Goal: Check status: Check status

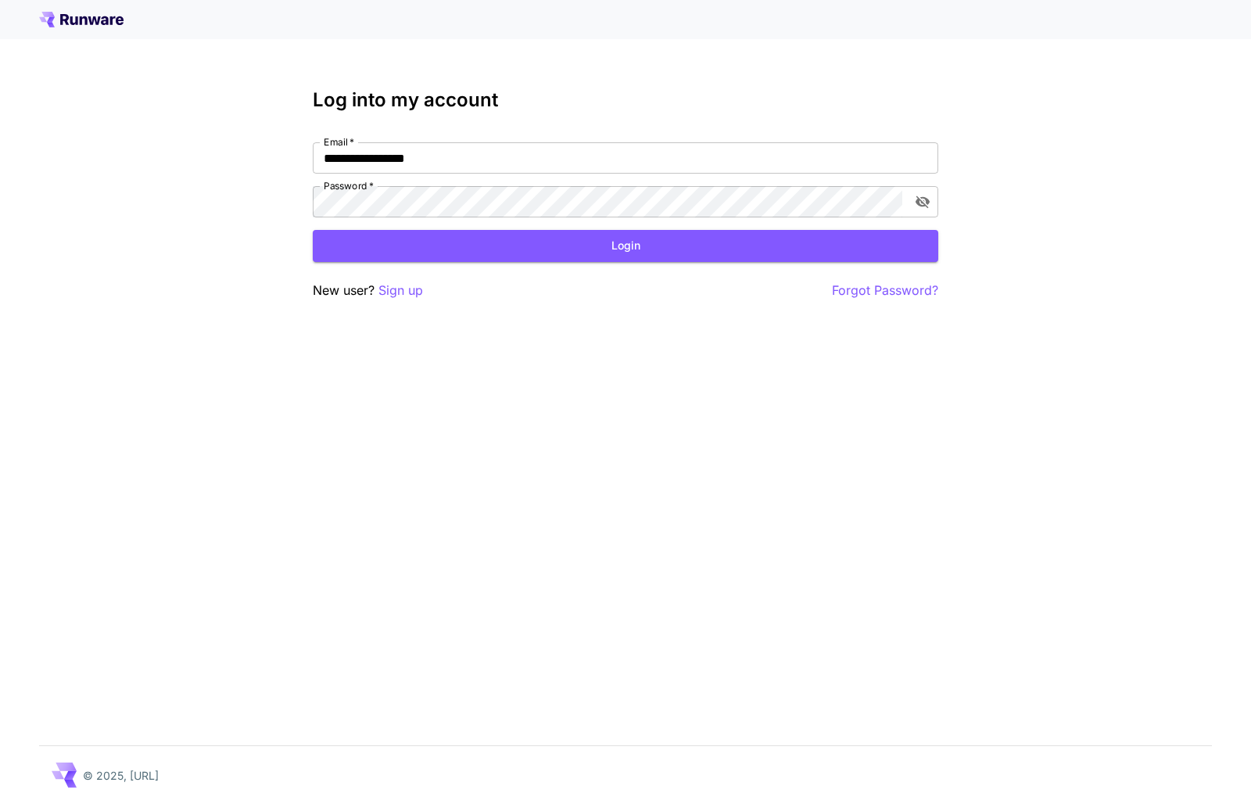
drag, startPoint x: 641, startPoint y: 244, endPoint x: 554, endPoint y: 269, distance: 90.3
click at [640, 244] on button "Login" at bounding box center [626, 246] width 626 height 32
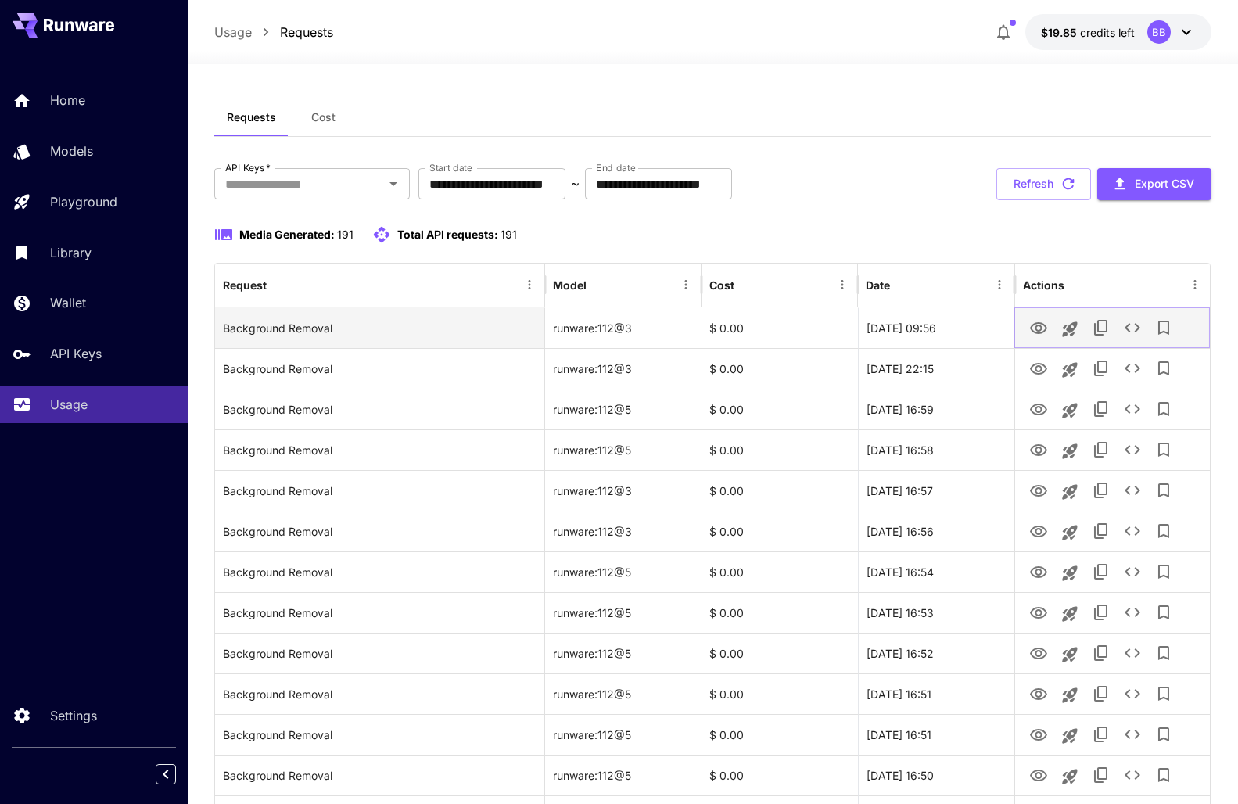
click at [1039, 329] on icon "View" at bounding box center [1038, 328] width 19 height 19
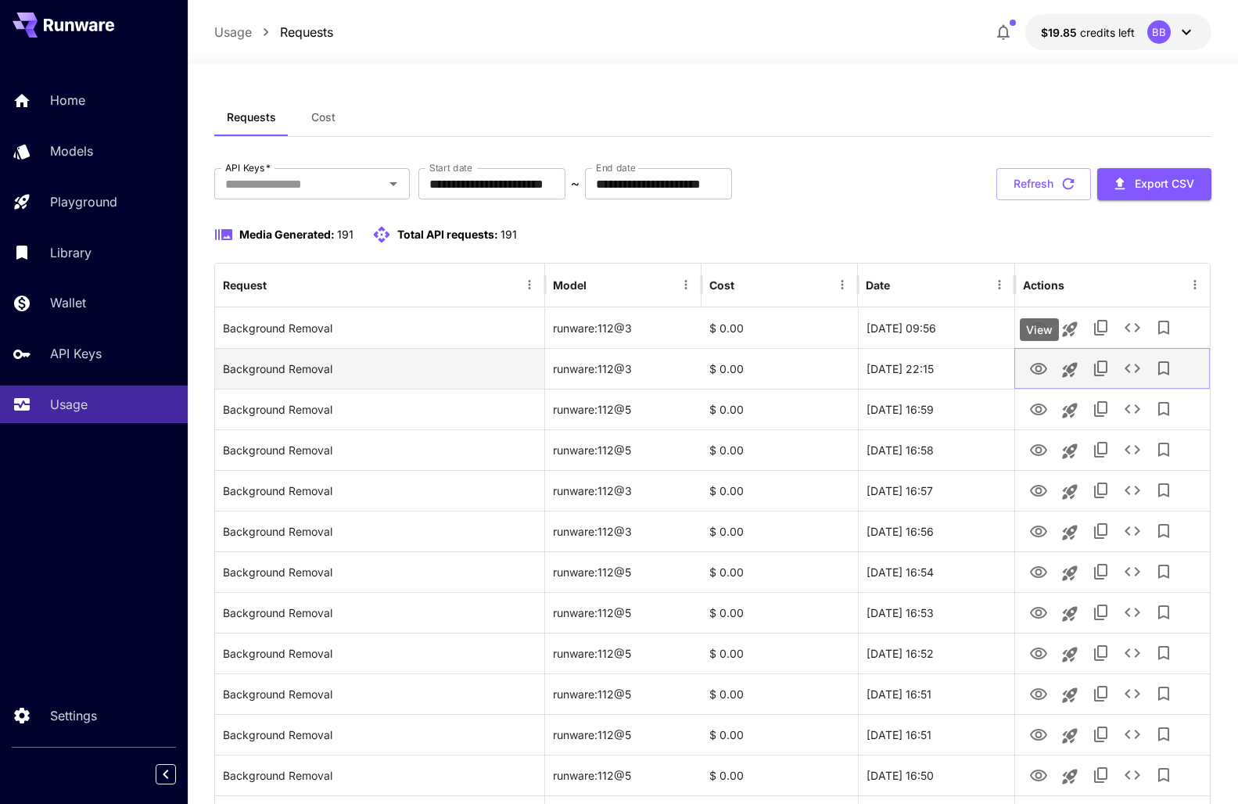
click at [1038, 367] on icon "View" at bounding box center [1038, 369] width 17 height 12
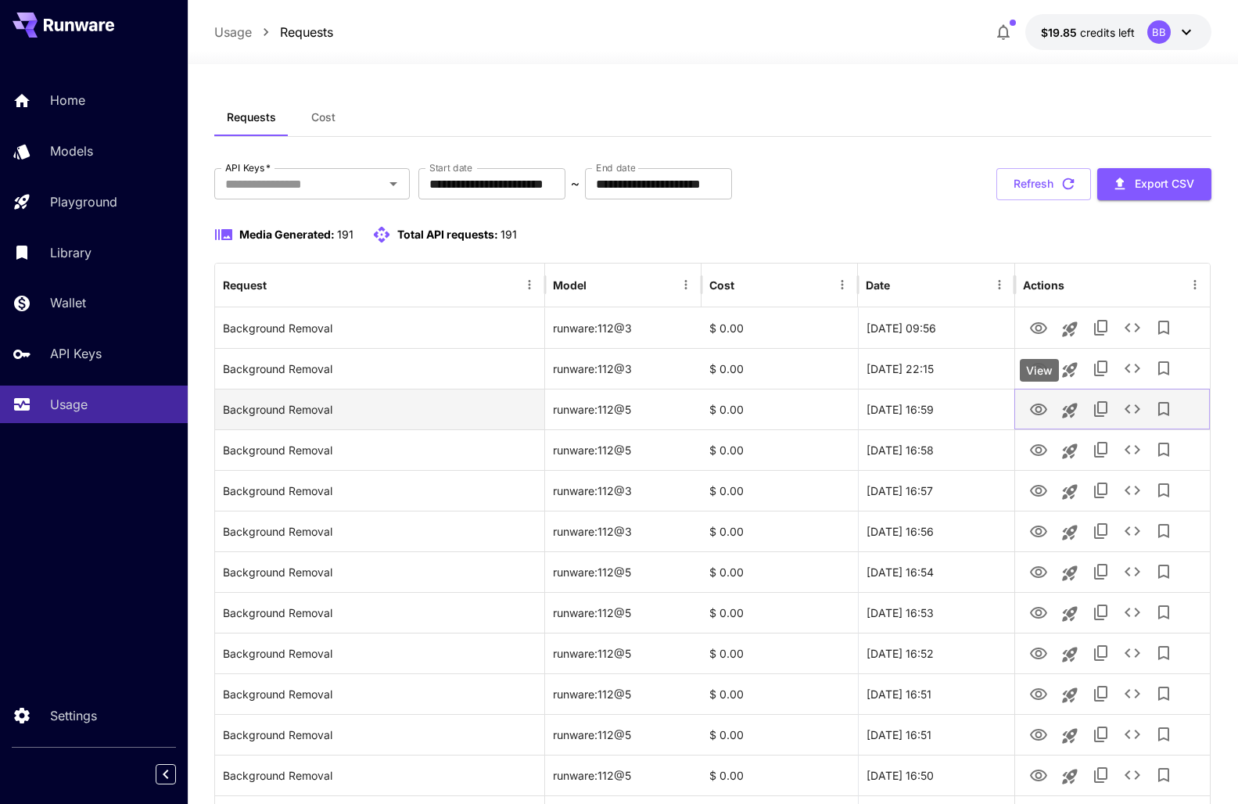
click at [1035, 409] on icon "View" at bounding box center [1038, 409] width 19 height 19
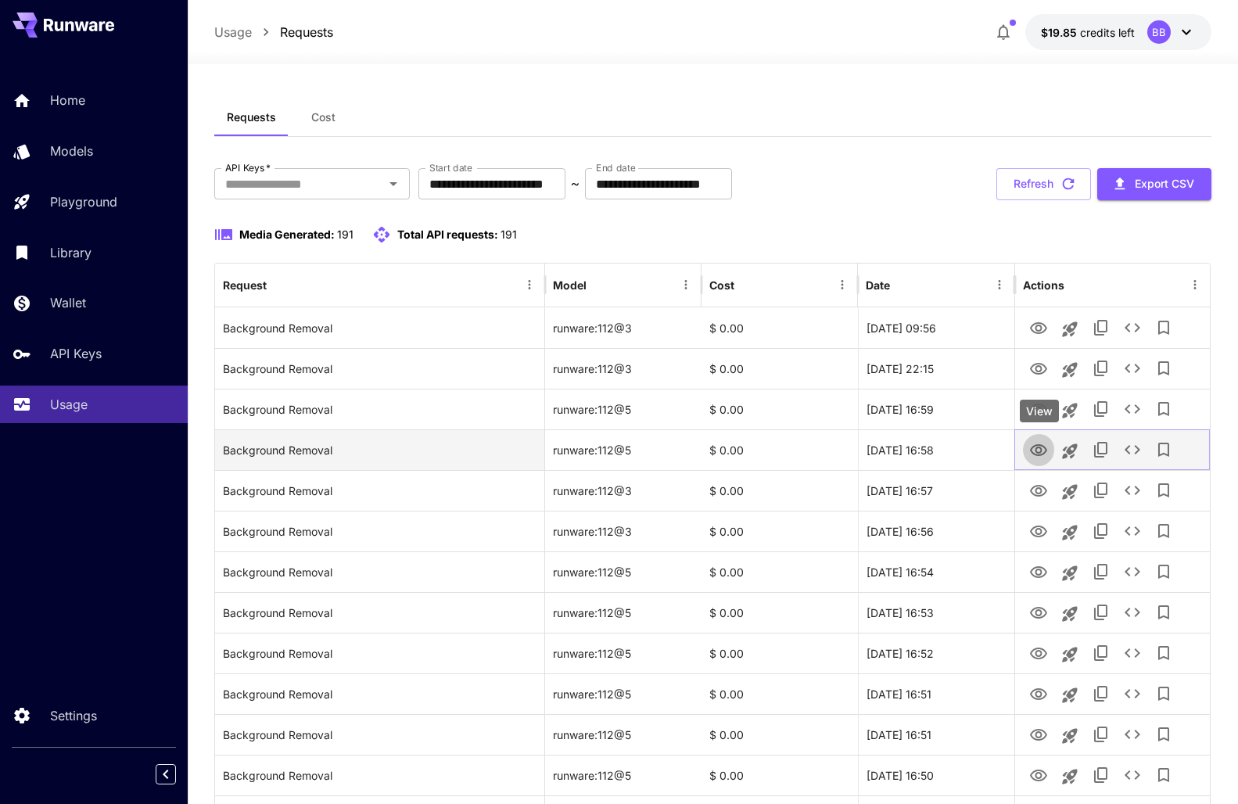
click at [1040, 453] on icon "View" at bounding box center [1038, 450] width 19 height 19
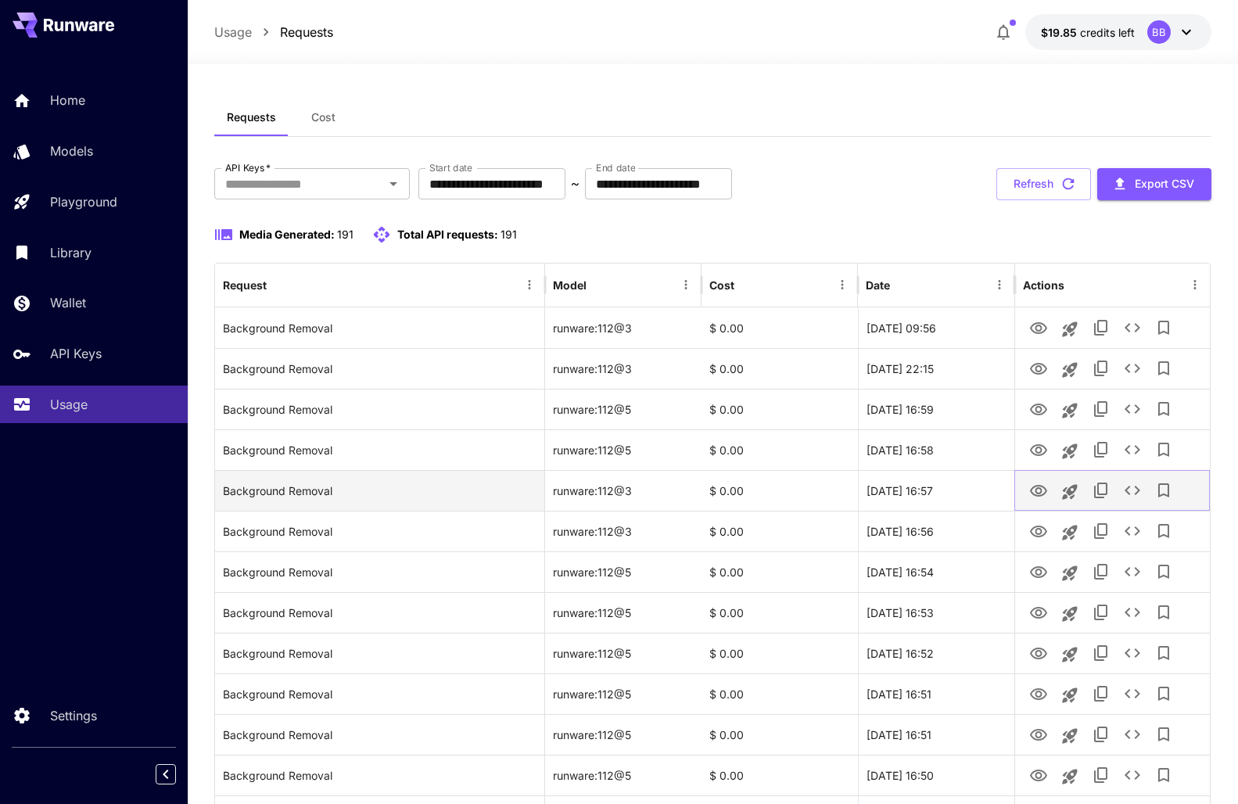
click at [1039, 493] on icon "View" at bounding box center [1038, 491] width 17 height 12
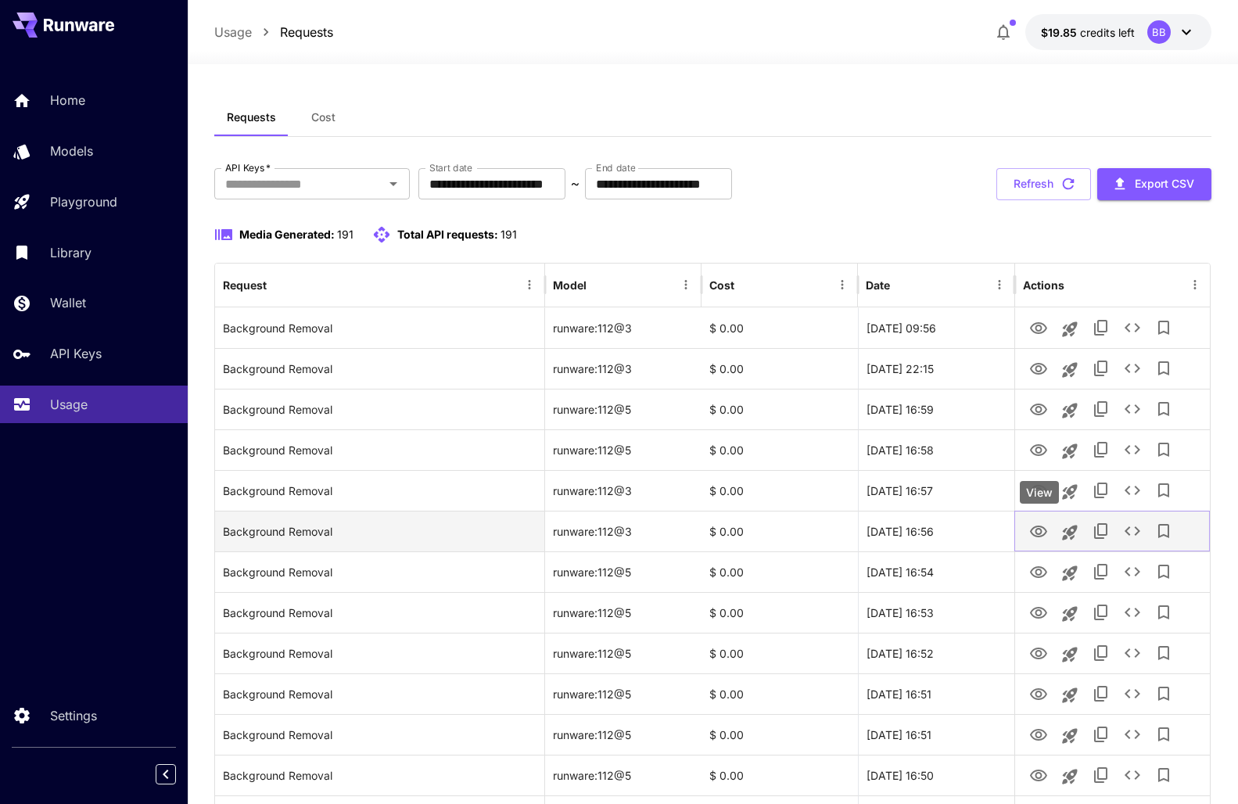
click at [1035, 536] on icon "View" at bounding box center [1038, 531] width 17 height 12
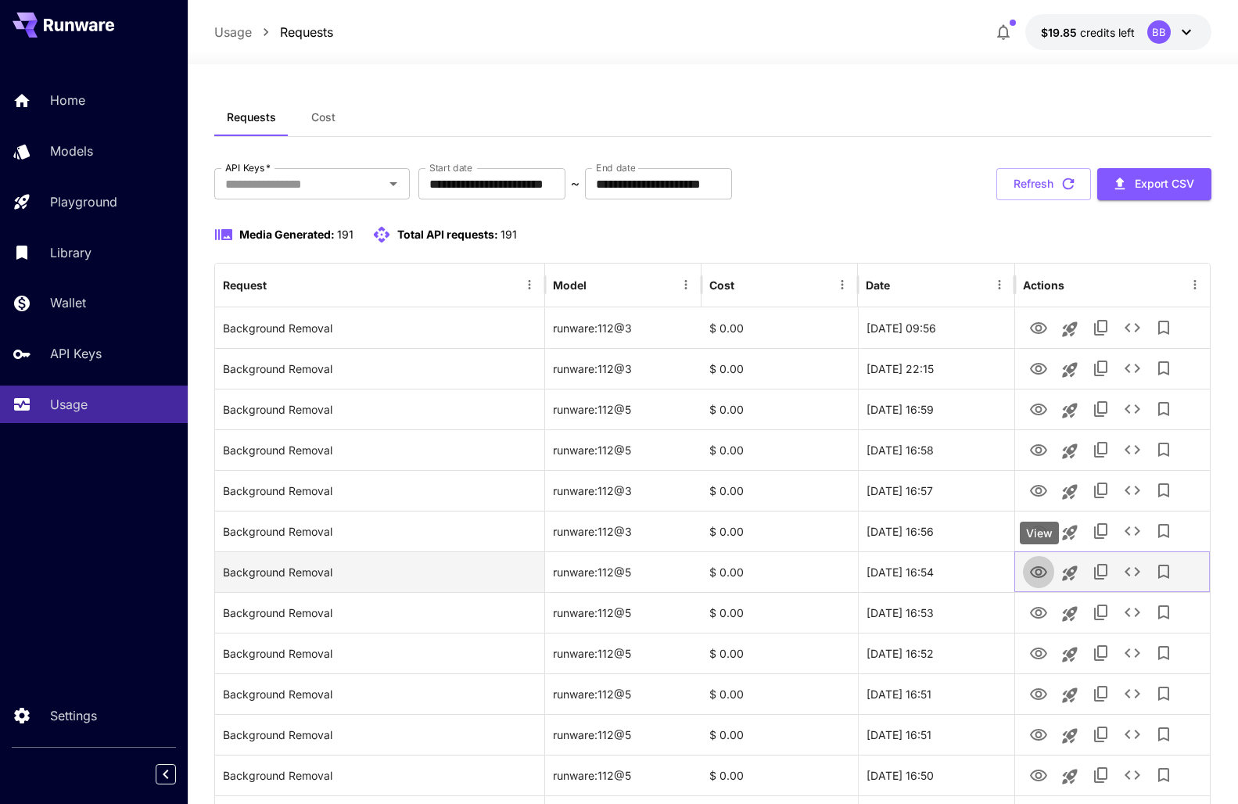
click at [1038, 577] on icon "View" at bounding box center [1038, 572] width 17 height 12
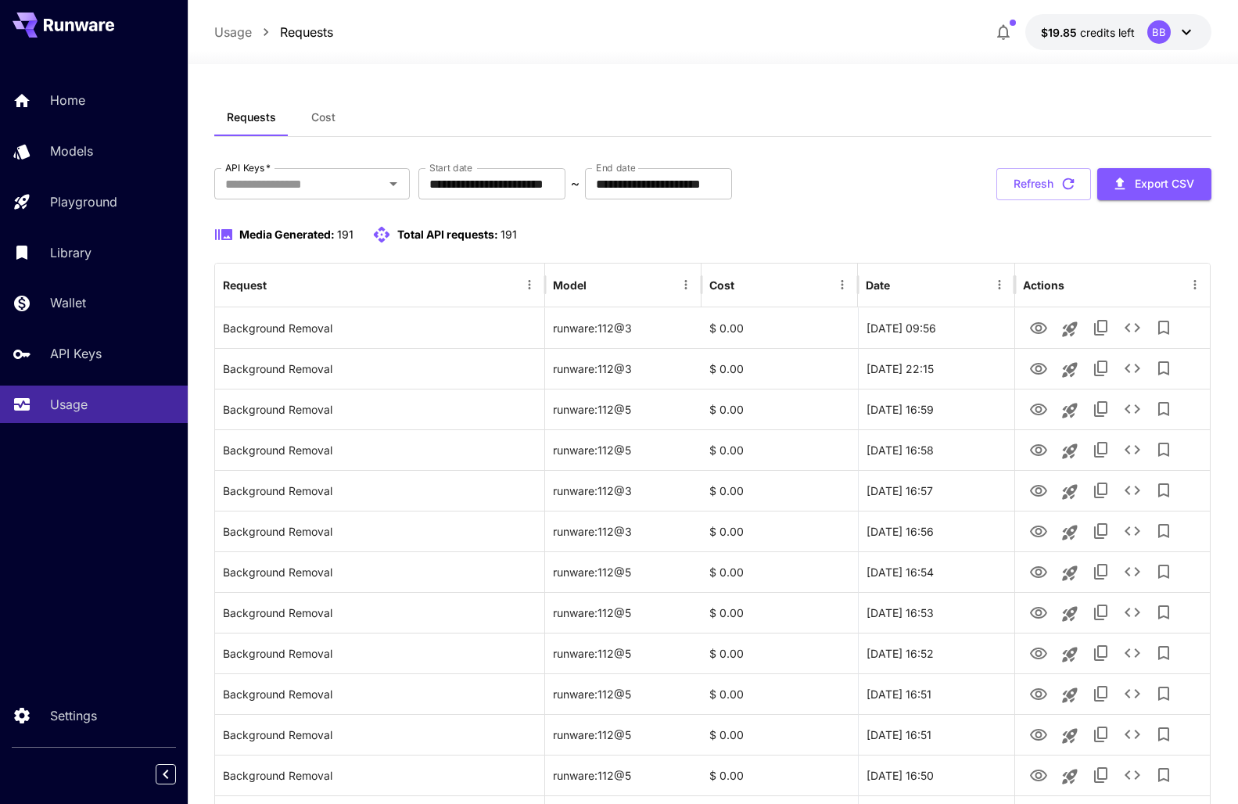
click at [324, 117] on span "Cost" at bounding box center [323, 117] width 24 height 14
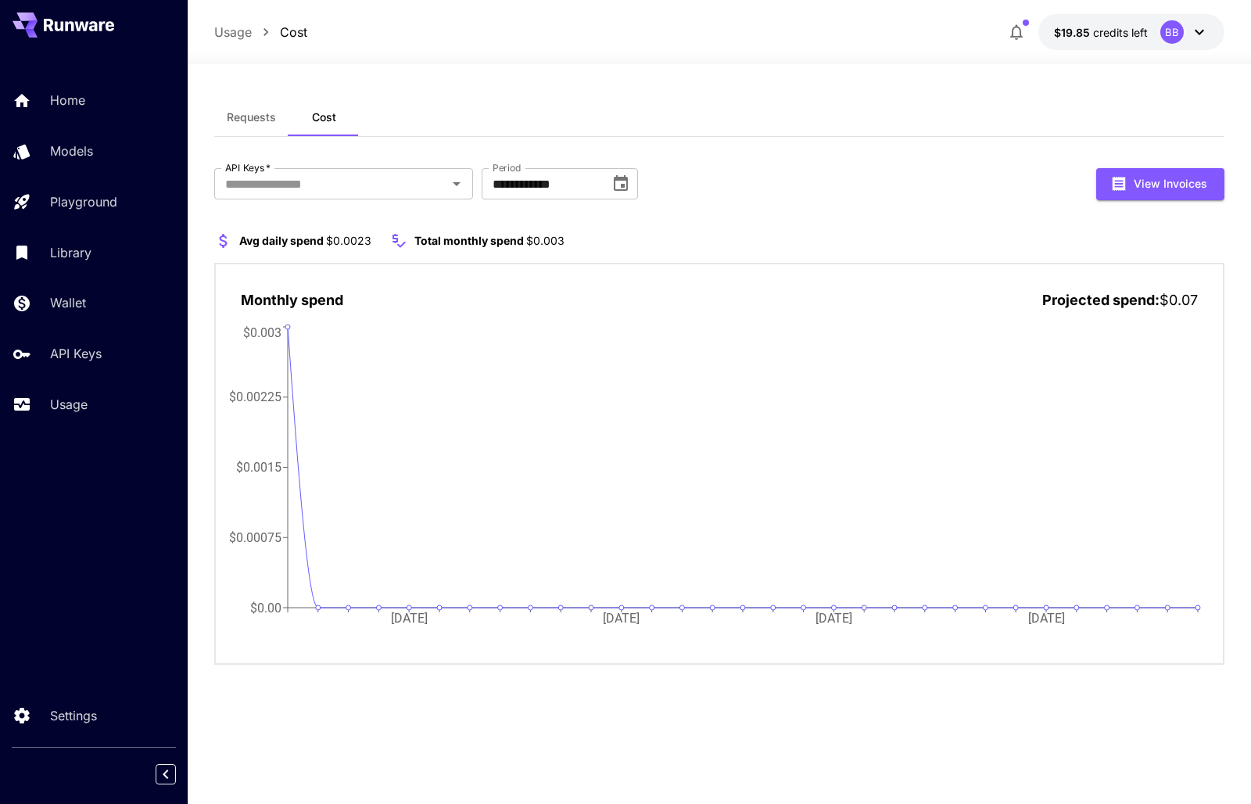
click at [253, 119] on span "Requests" at bounding box center [251, 117] width 49 height 14
